Goal: Check status: Check status

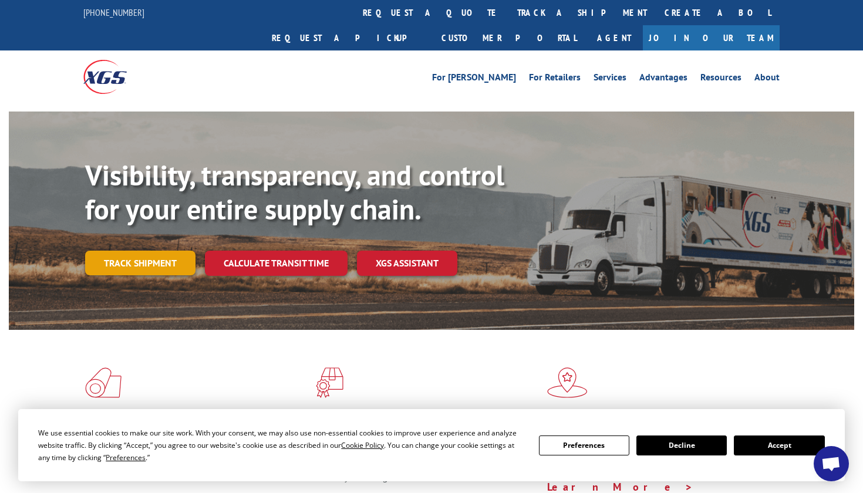
click at [156, 251] on link "Track shipment" at bounding box center [140, 263] width 110 height 25
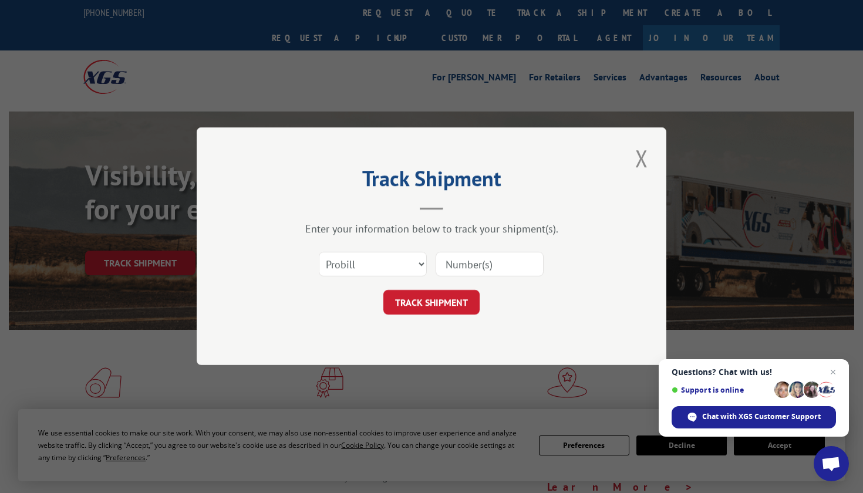
click at [459, 266] on input at bounding box center [490, 265] width 108 height 25
paste input "XGI 2800"
type input "XGI 2800"
click at [439, 307] on button "TRACK SHIPMENT" at bounding box center [431, 303] width 96 height 25
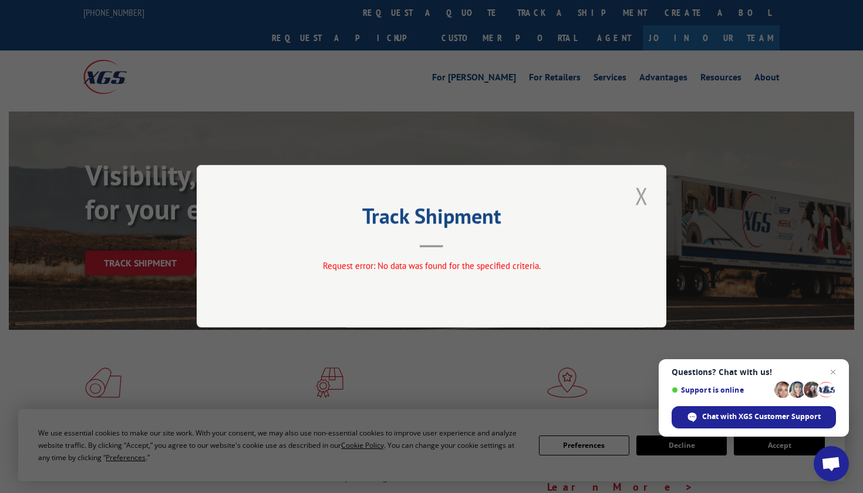
click at [641, 202] on button "Close modal" at bounding box center [642, 196] width 20 height 32
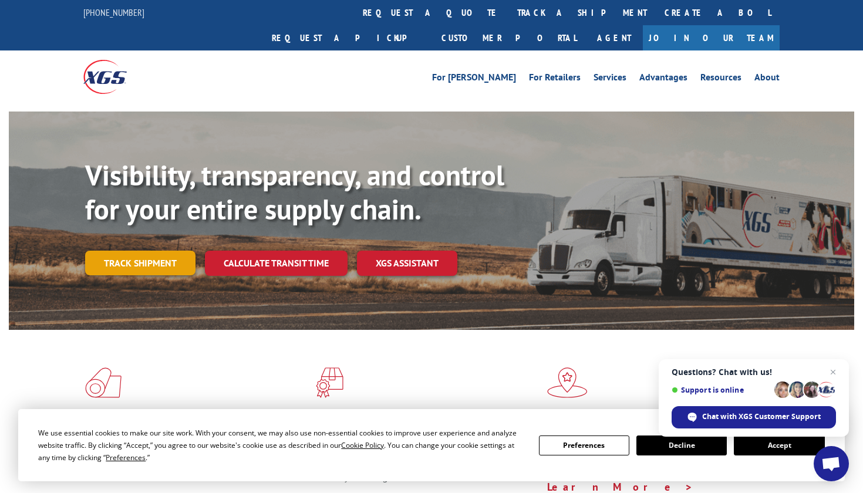
click at [158, 251] on link "Track shipment" at bounding box center [140, 263] width 110 height 25
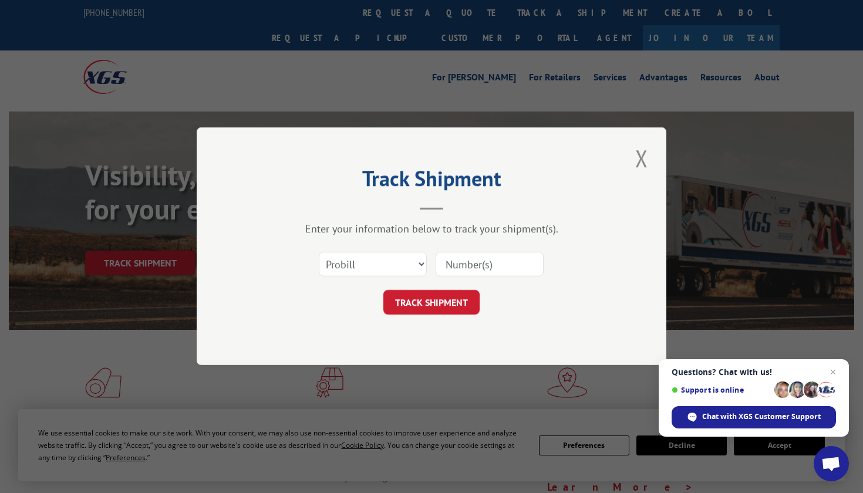
click at [454, 266] on input at bounding box center [490, 265] width 108 height 25
paste input "BOL # XGI 2800"
type input "BOL # XGI 2800BOL # XGI 2800"
drag, startPoint x: 536, startPoint y: 262, endPoint x: 335, endPoint y: 255, distance: 201.0
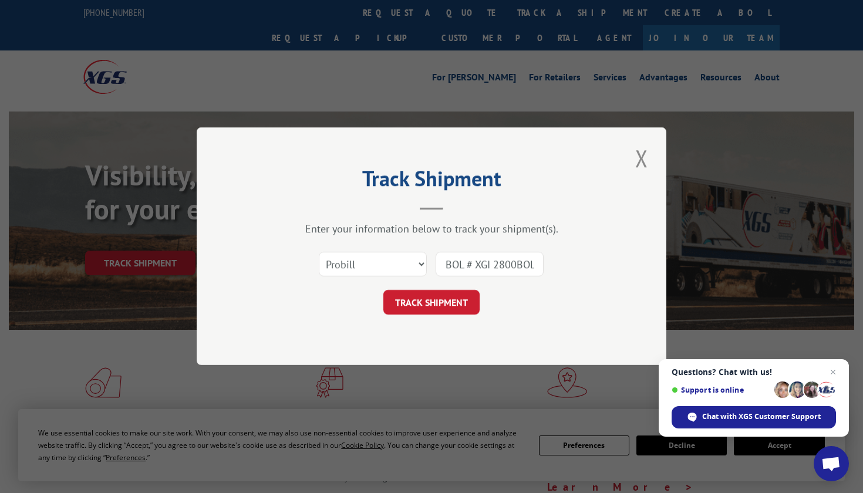
click at [335, 255] on div "Select category... Probill BOL PO BOL # XGI 2800BOL # XGI 2800" at bounding box center [431, 264] width 352 height 39
paste input "BOL # XGI 2800"
type input "BOL # XGI 2800"
click at [431, 302] on button "TRACK SHIPMENT" at bounding box center [431, 303] width 96 height 25
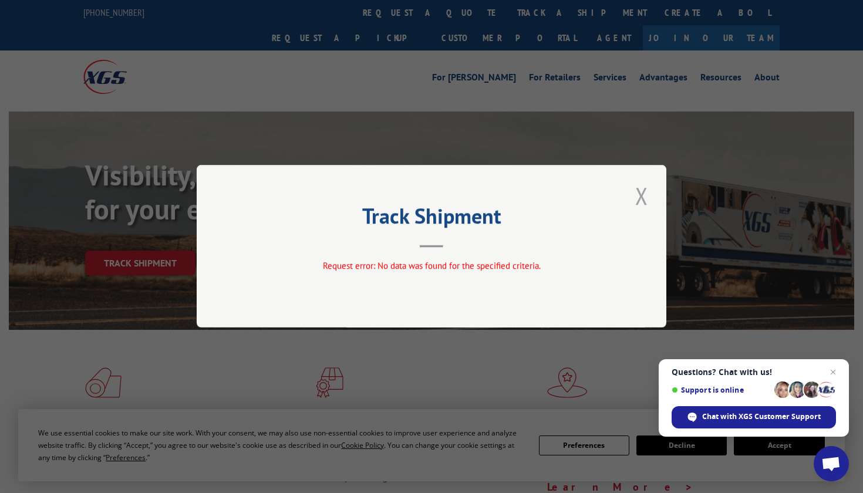
click at [643, 197] on button "Close modal" at bounding box center [642, 196] width 20 height 32
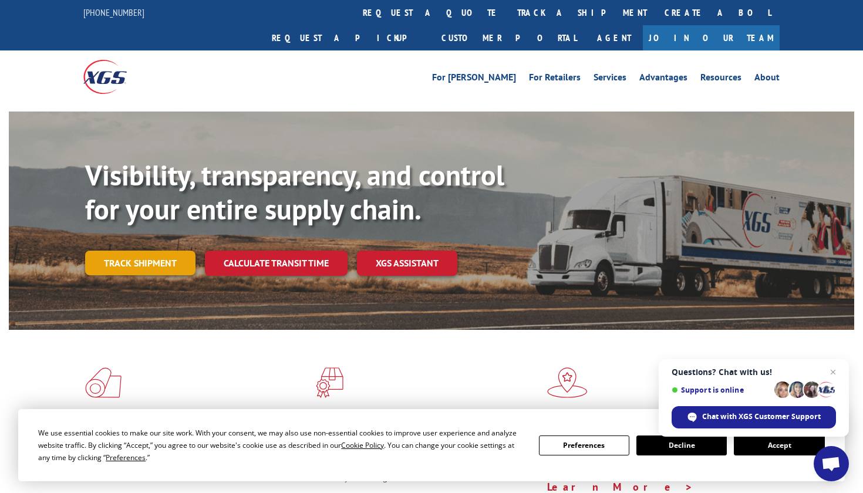
click at [160, 251] on link "Track shipment" at bounding box center [140, 263] width 110 height 25
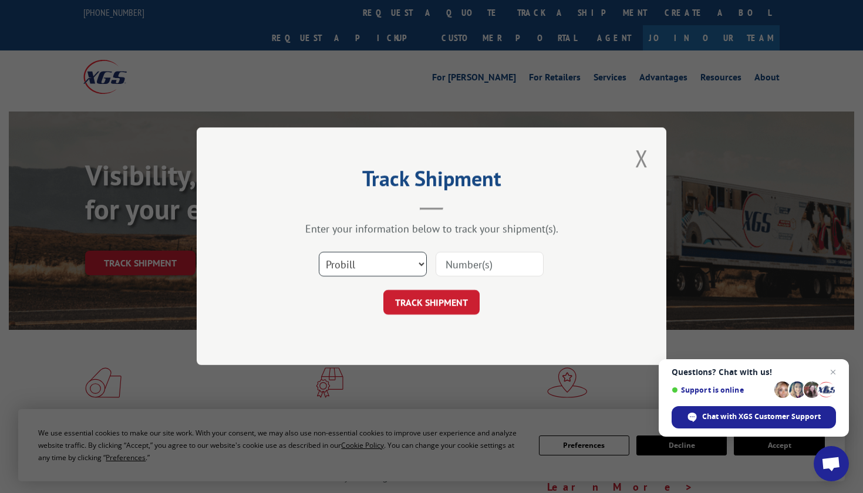
select select "bol"
click at [463, 263] on input at bounding box center [490, 265] width 108 height 25
paste input "BOL # XGI 2800"
drag, startPoint x: 477, startPoint y: 265, endPoint x: 376, endPoint y: 263, distance: 101.0
click at [376, 263] on div "Select category... Probill BOL PO BOL # XGI 2800" at bounding box center [431, 264] width 352 height 39
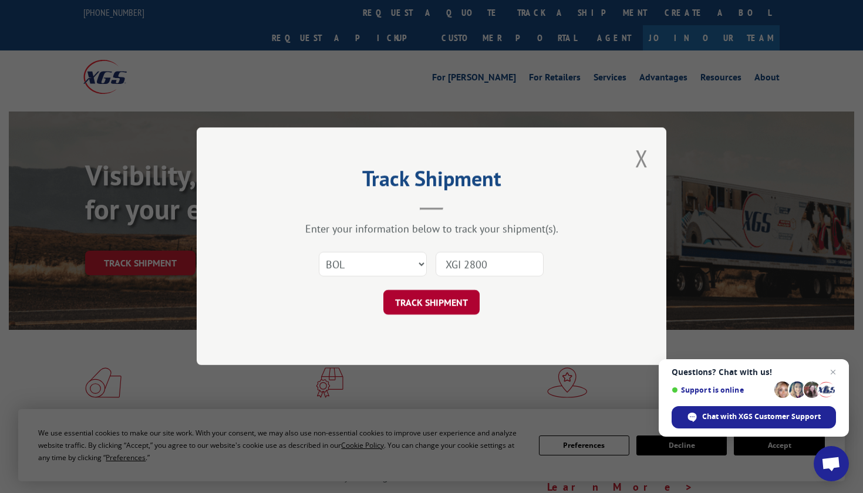
type input "XGI 2800"
click at [421, 291] on button "TRACK SHIPMENT" at bounding box center [431, 303] width 96 height 25
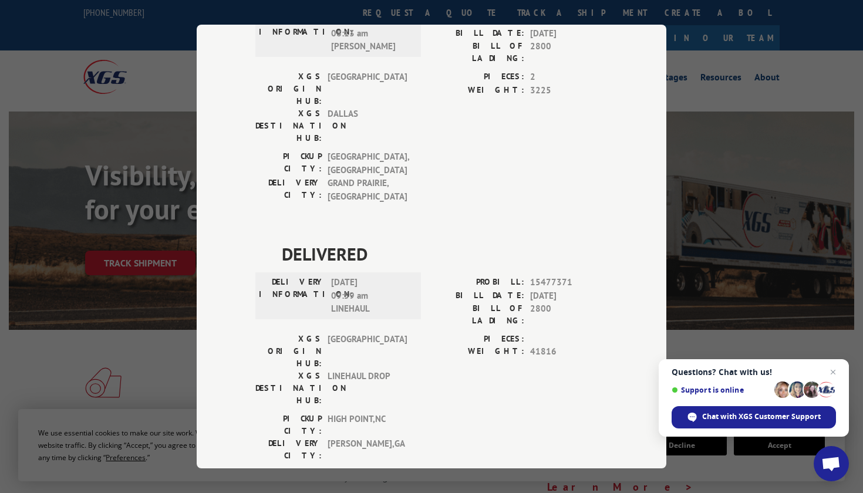
scroll to position [652, 0]
